Goal: Task Accomplishment & Management: Manage account settings

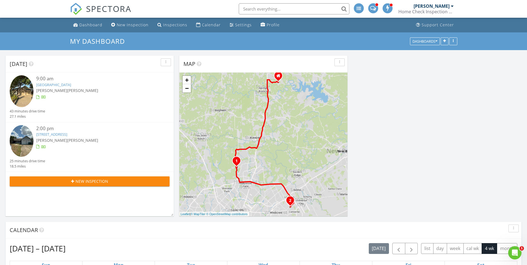
click at [74, 131] on div "2:00 pm" at bounding box center [96, 128] width 120 height 7
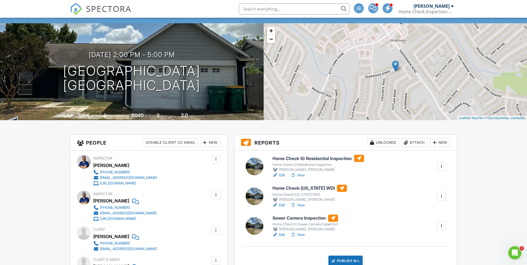
click at [302, 159] on h6 "Home Check IG Residential Inspection" at bounding box center [319, 158] width 92 height 7
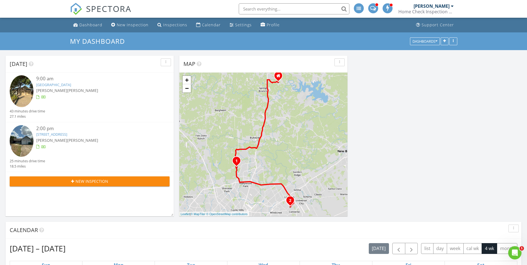
click at [67, 132] on link "8026 Deadwood Ridge, Converse, TX 78109" at bounding box center [51, 134] width 31 height 5
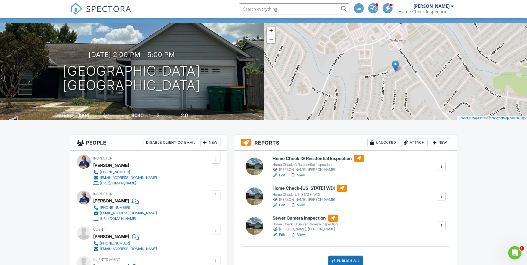
click at [310, 188] on h6 "Home Check-[US_STATE] WDI" at bounding box center [310, 188] width 74 height 7
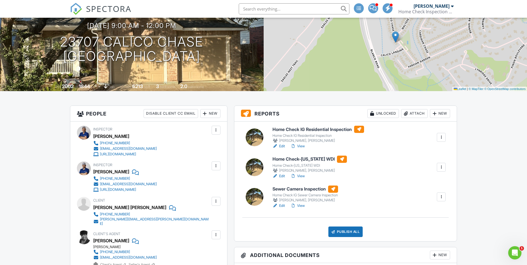
scroll to position [55, 0]
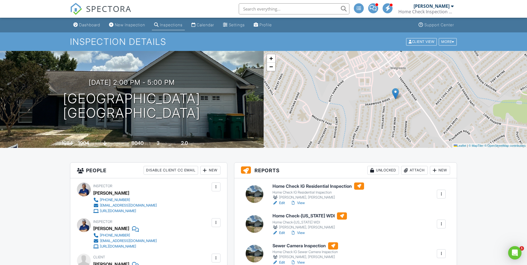
drag, startPoint x: 0, startPoint y: 0, endPoint x: 342, endPoint y: 186, distance: 389.4
click at [342, 186] on h6 "Home Check IG Residential Inspection" at bounding box center [319, 185] width 92 height 7
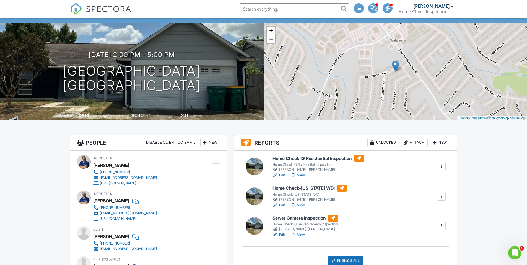
click at [309, 187] on h6 "Home Check-[US_STATE] WDI" at bounding box center [310, 188] width 74 height 7
